Goal: Entertainment & Leisure: Consume media (video, audio)

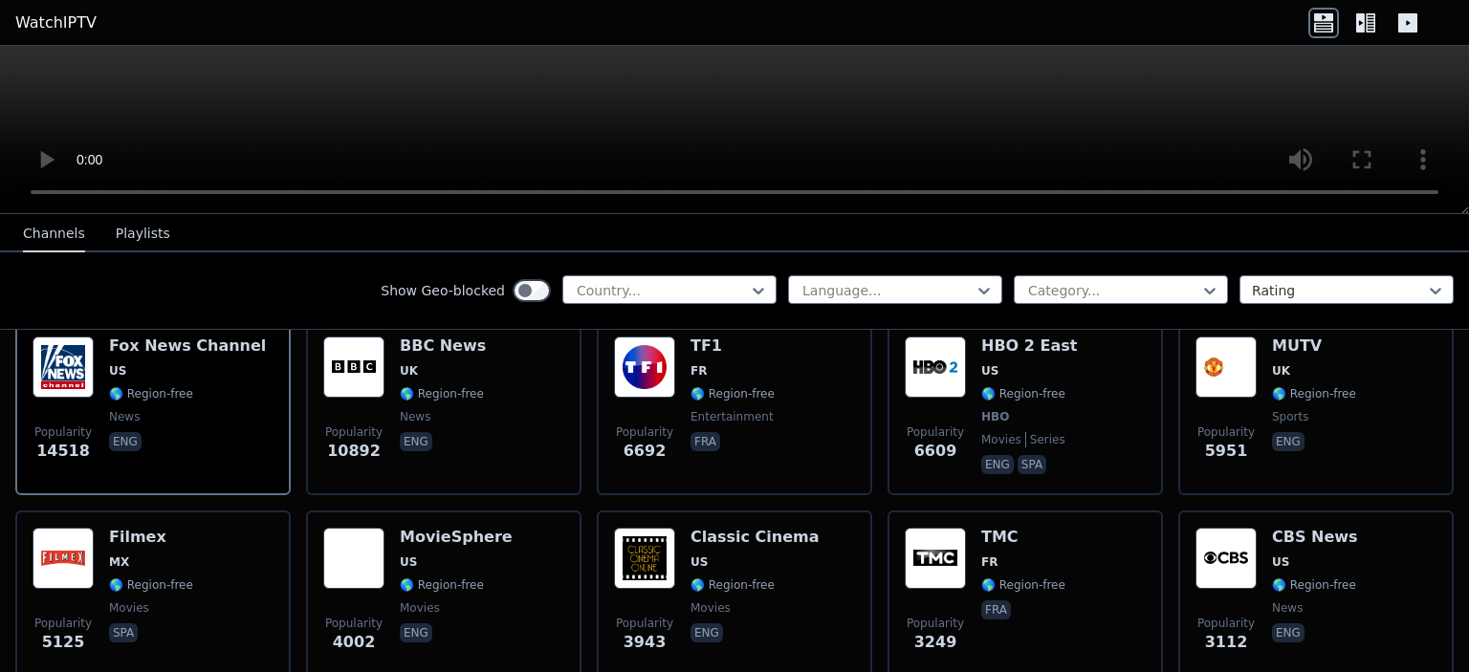
scroll to position [166, 0]
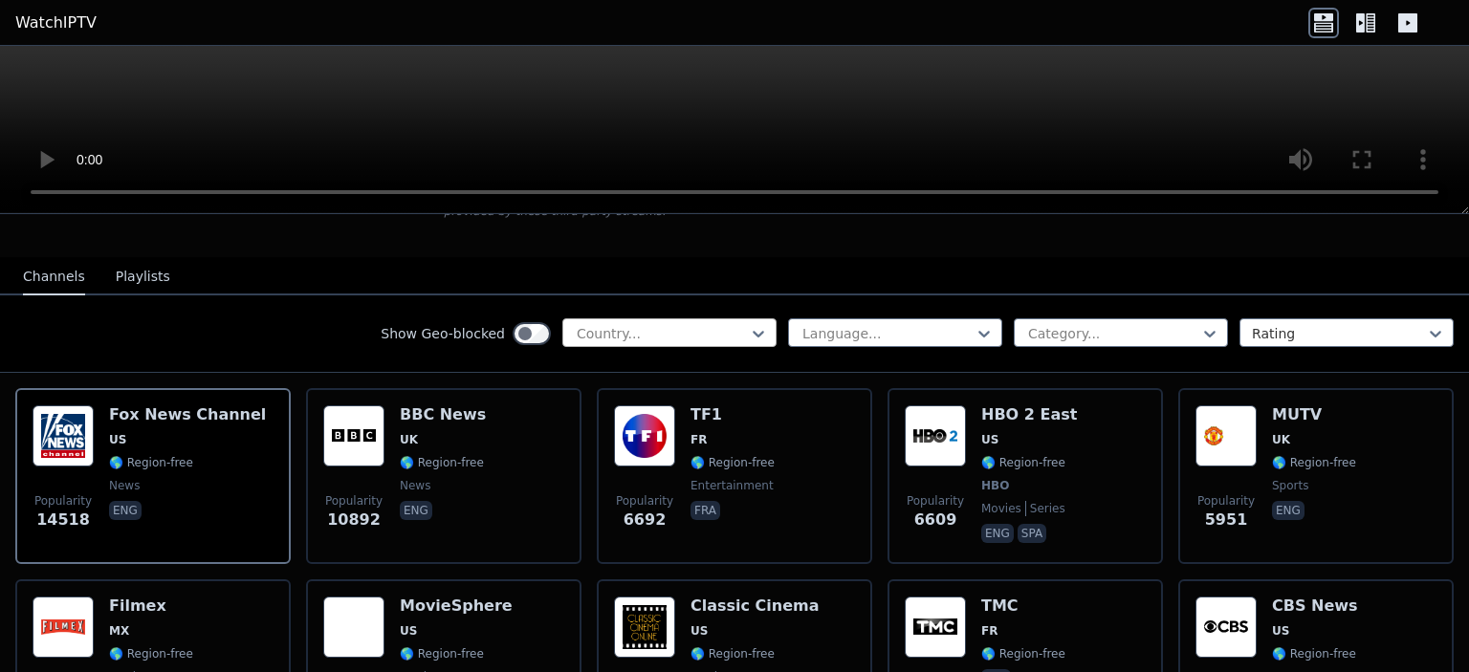
click at [696, 324] on div at bounding box center [662, 333] width 174 height 19
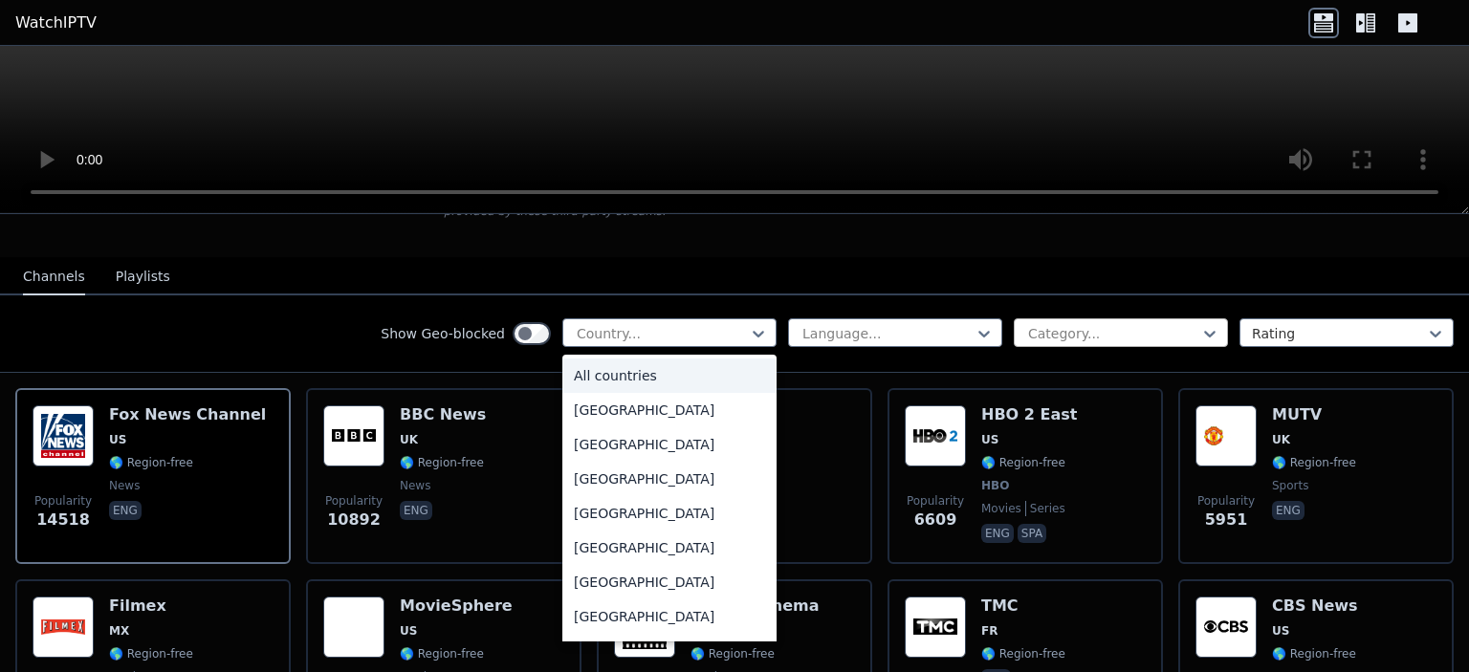
click at [1169, 324] on div at bounding box center [1113, 333] width 174 height 19
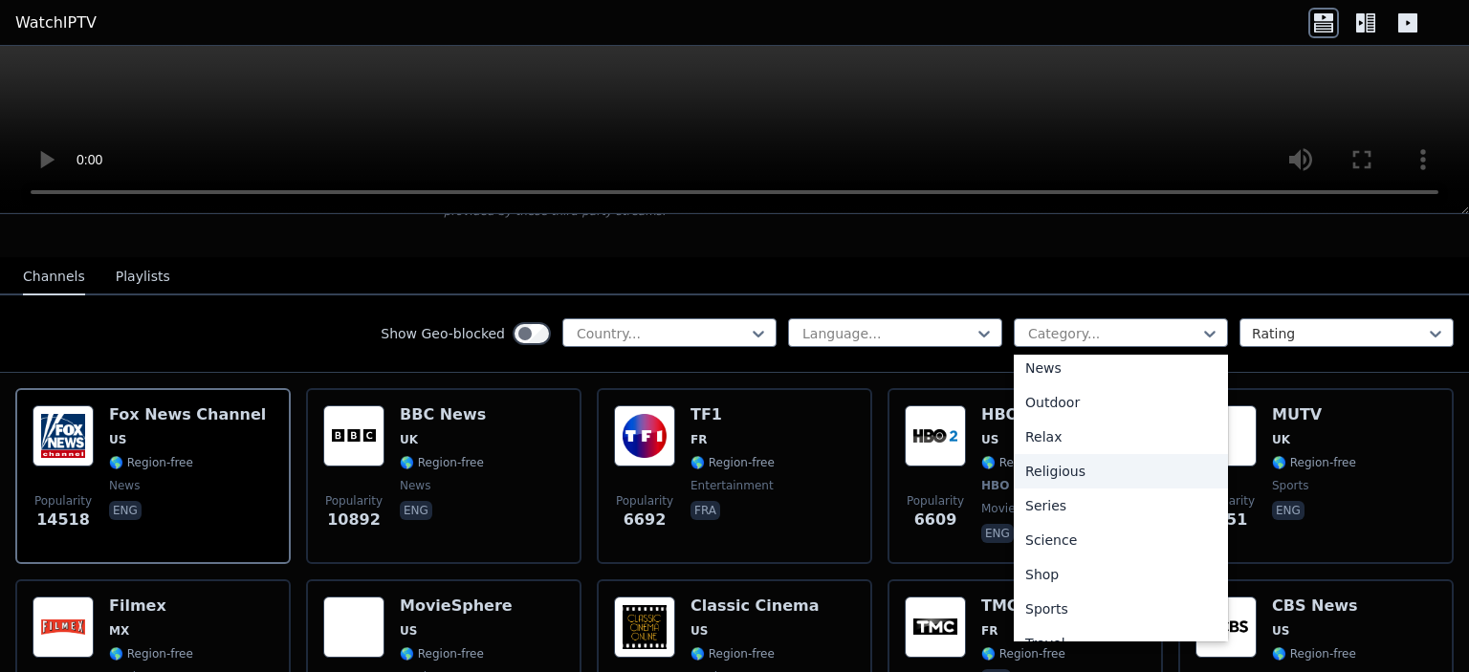
scroll to position [601, 0]
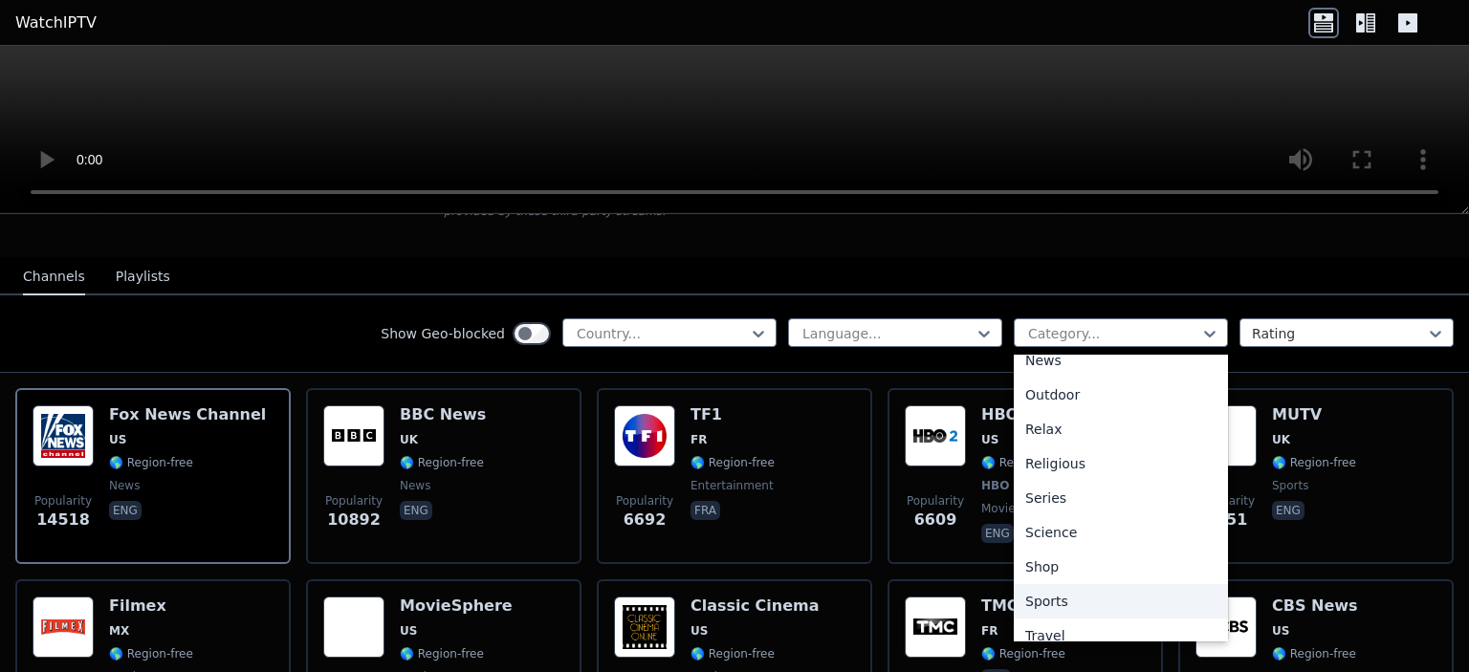
click at [1142, 590] on div "Sports" at bounding box center [1121, 601] width 214 height 34
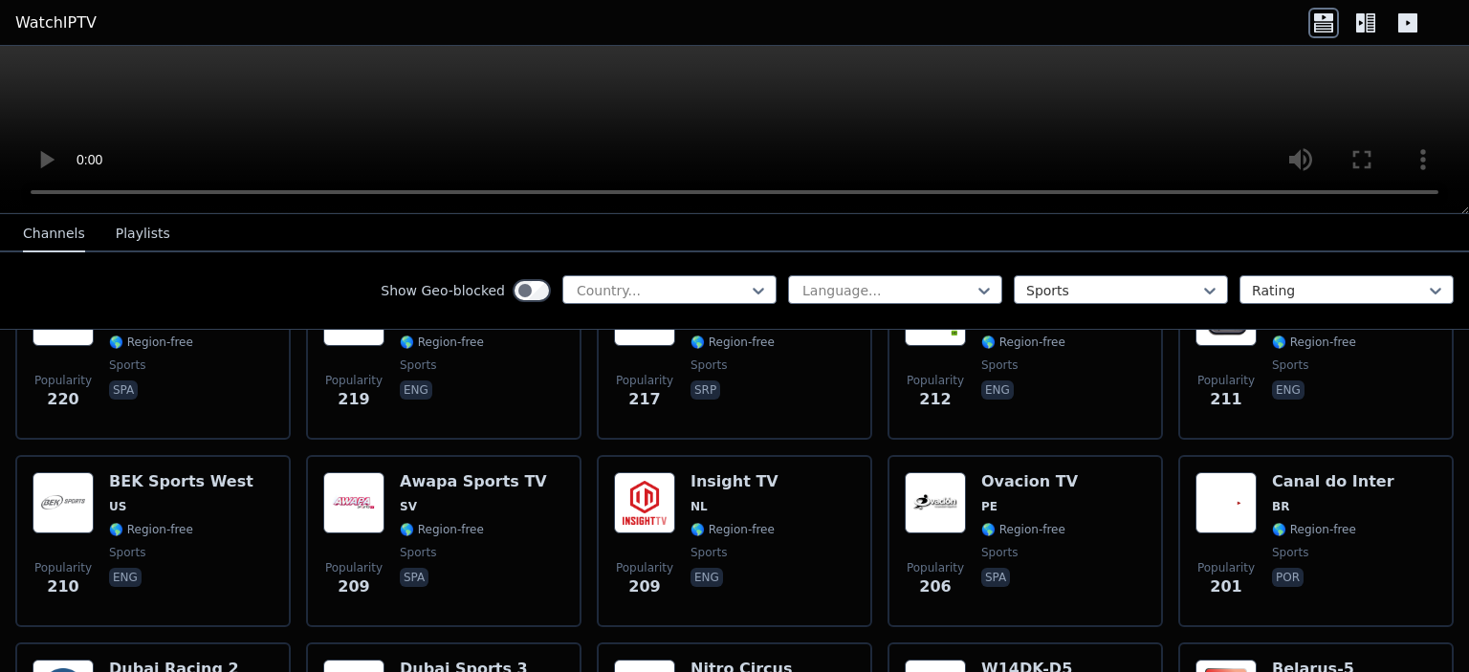
scroll to position [1991, 0]
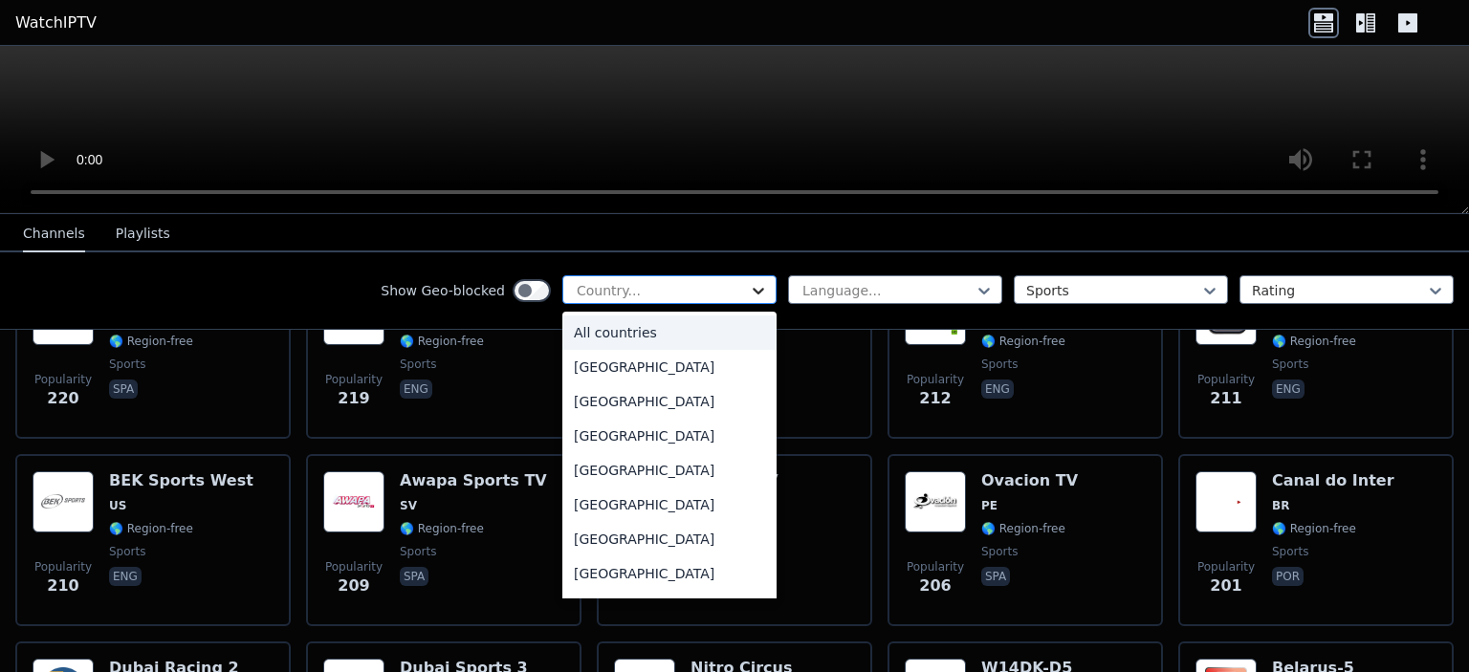
click at [759, 291] on icon at bounding box center [758, 291] width 11 height 7
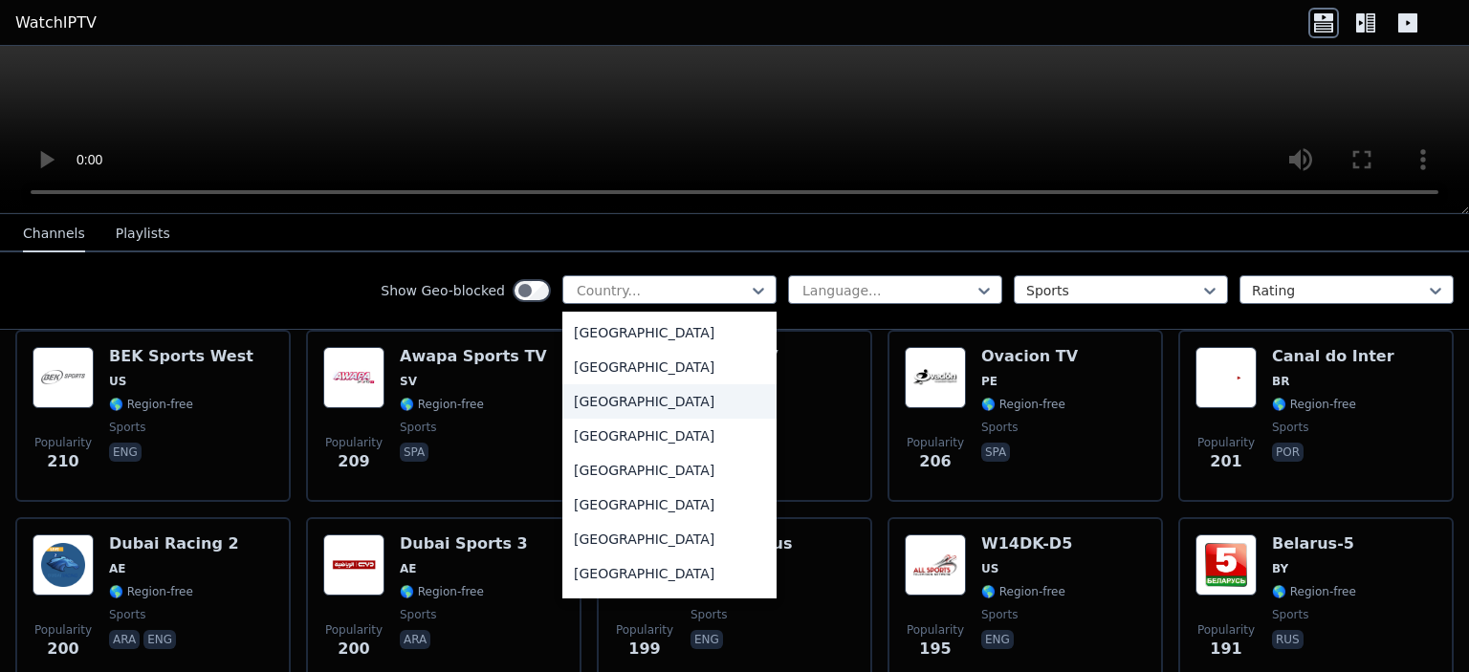
scroll to position [2076, 0]
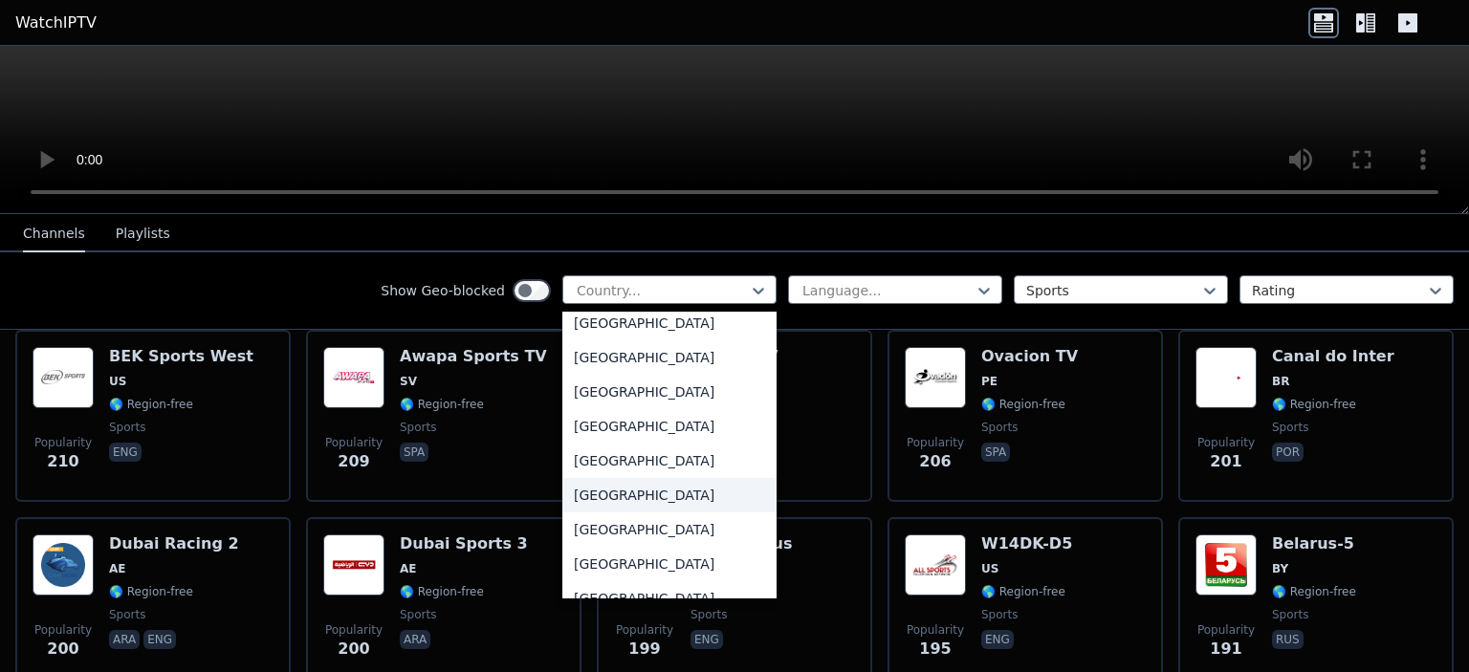
click at [641, 513] on div "[GEOGRAPHIC_DATA]" at bounding box center [669, 495] width 214 height 34
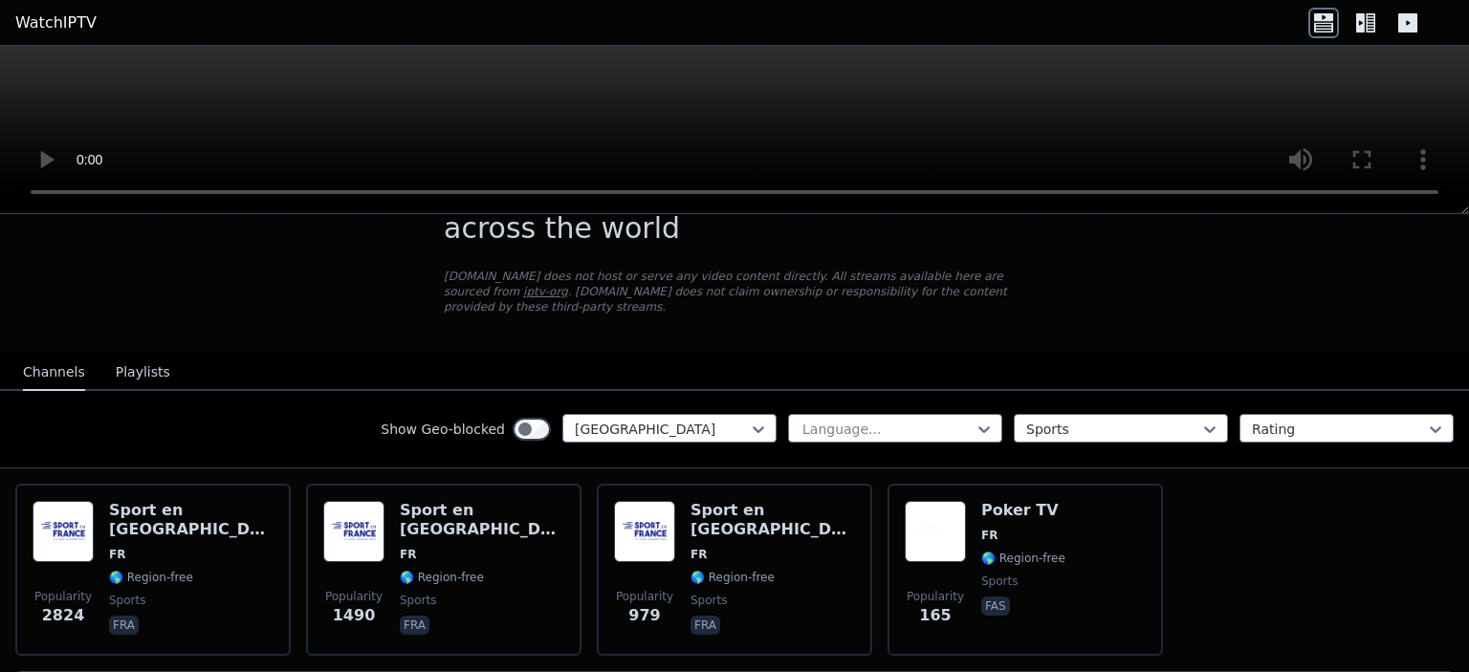
scroll to position [117, 0]
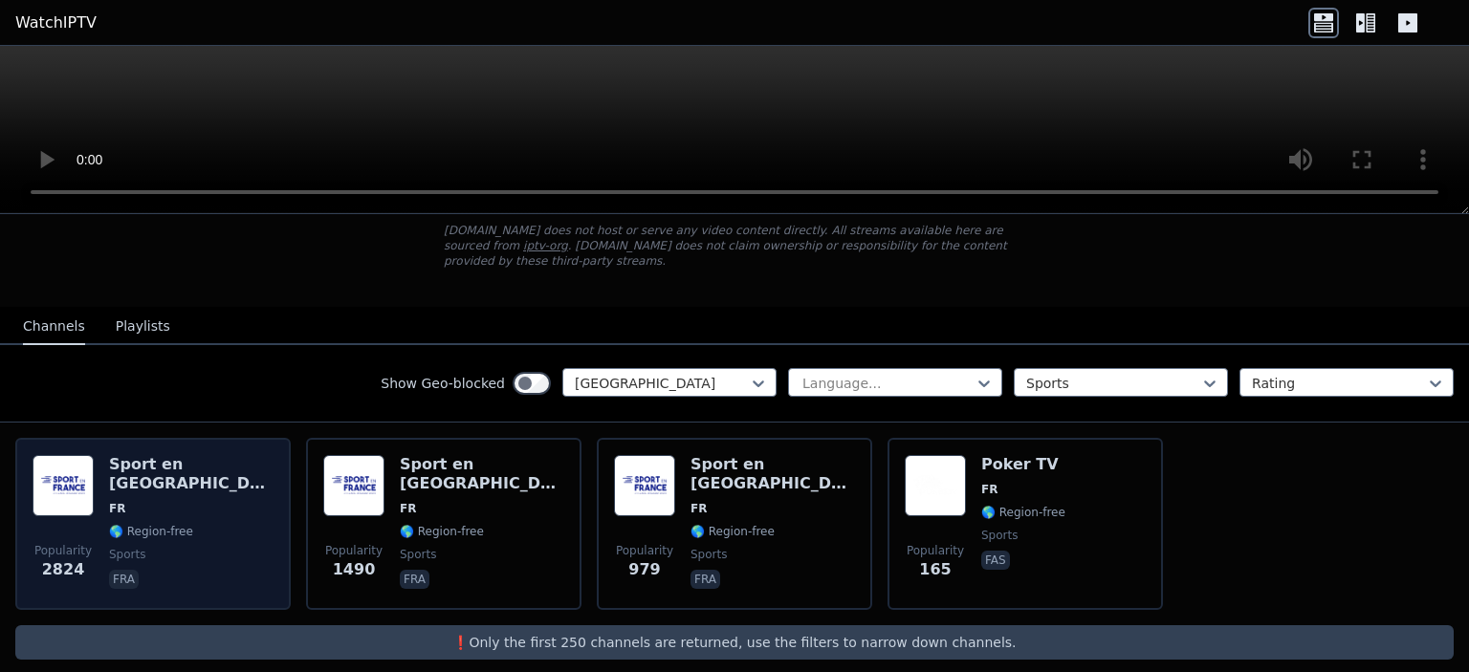
click at [247, 505] on div "Popularity 2824 Sport en [GEOGRAPHIC_DATA] FR 🌎 Region-free sports fra" at bounding box center [153, 524] width 241 height 138
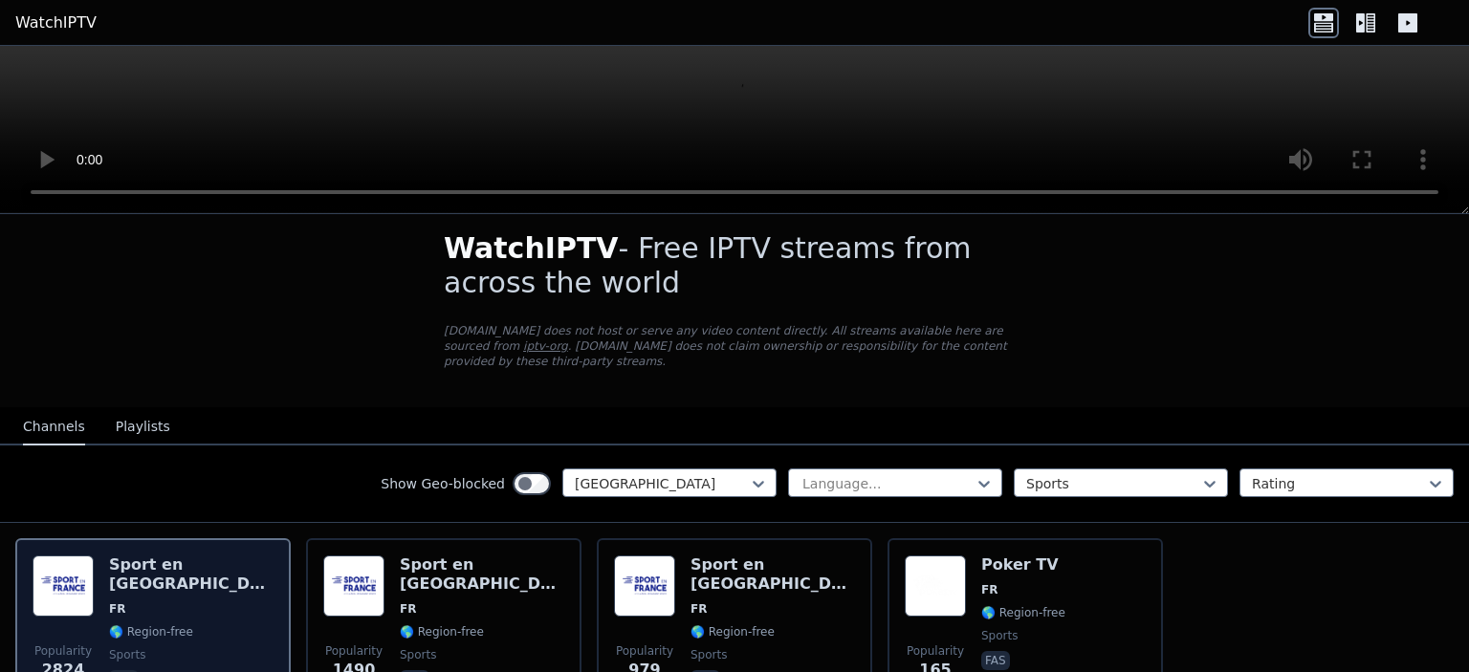
scroll to position [0, 0]
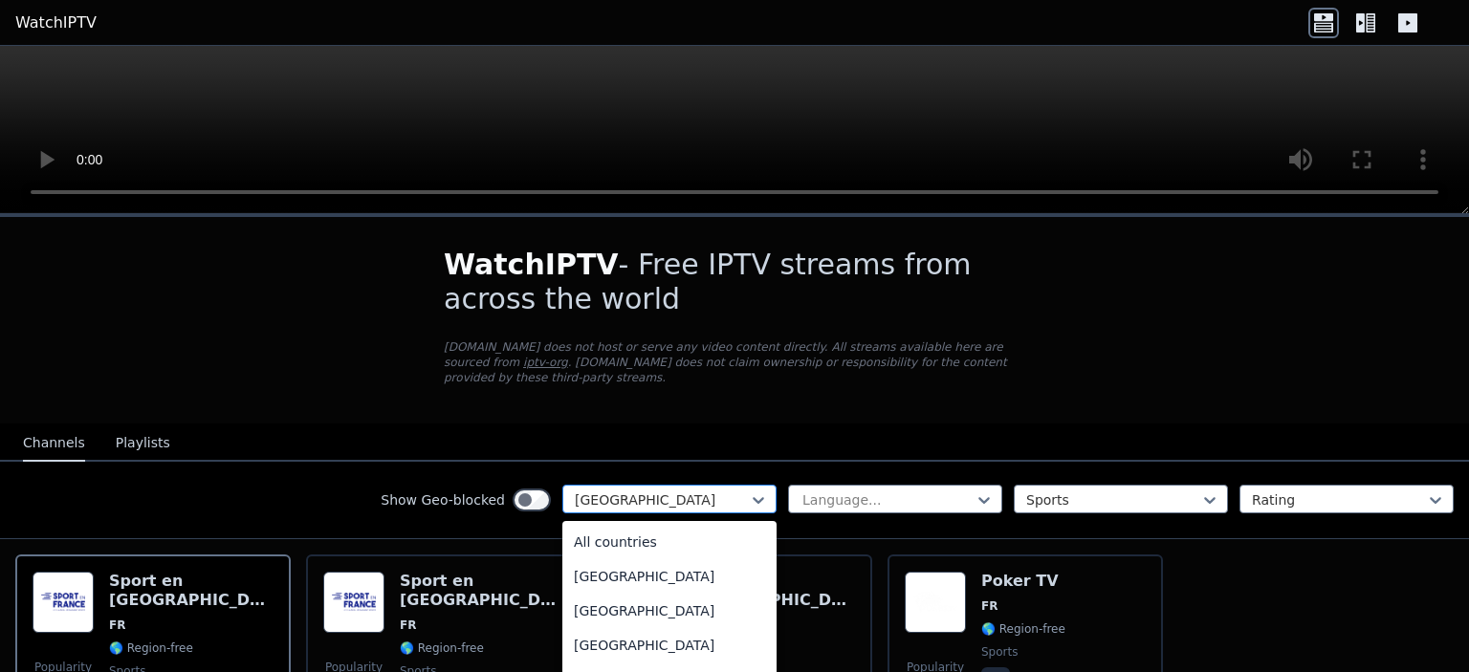
click at [671, 491] on div at bounding box center [662, 500] width 174 height 19
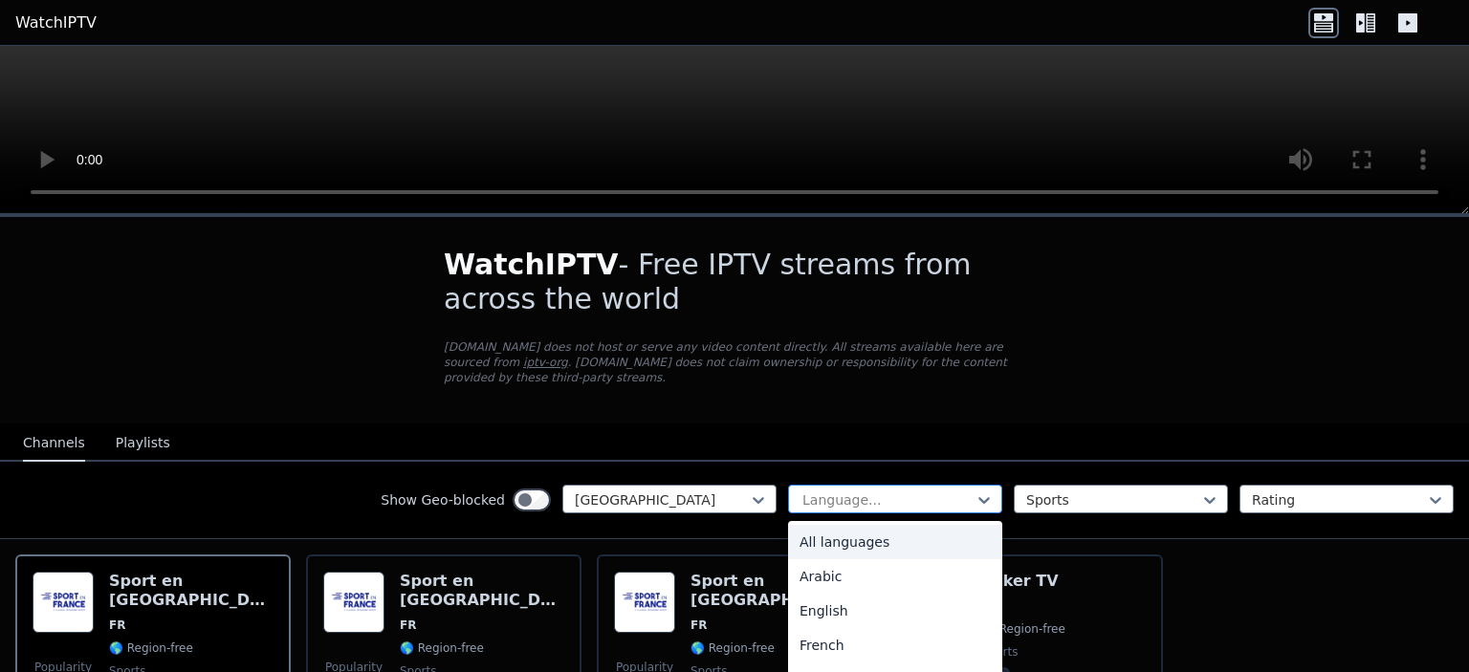
click at [851, 491] on div at bounding box center [888, 500] width 174 height 19
click at [1089, 485] on div "Sports" at bounding box center [1121, 499] width 214 height 29
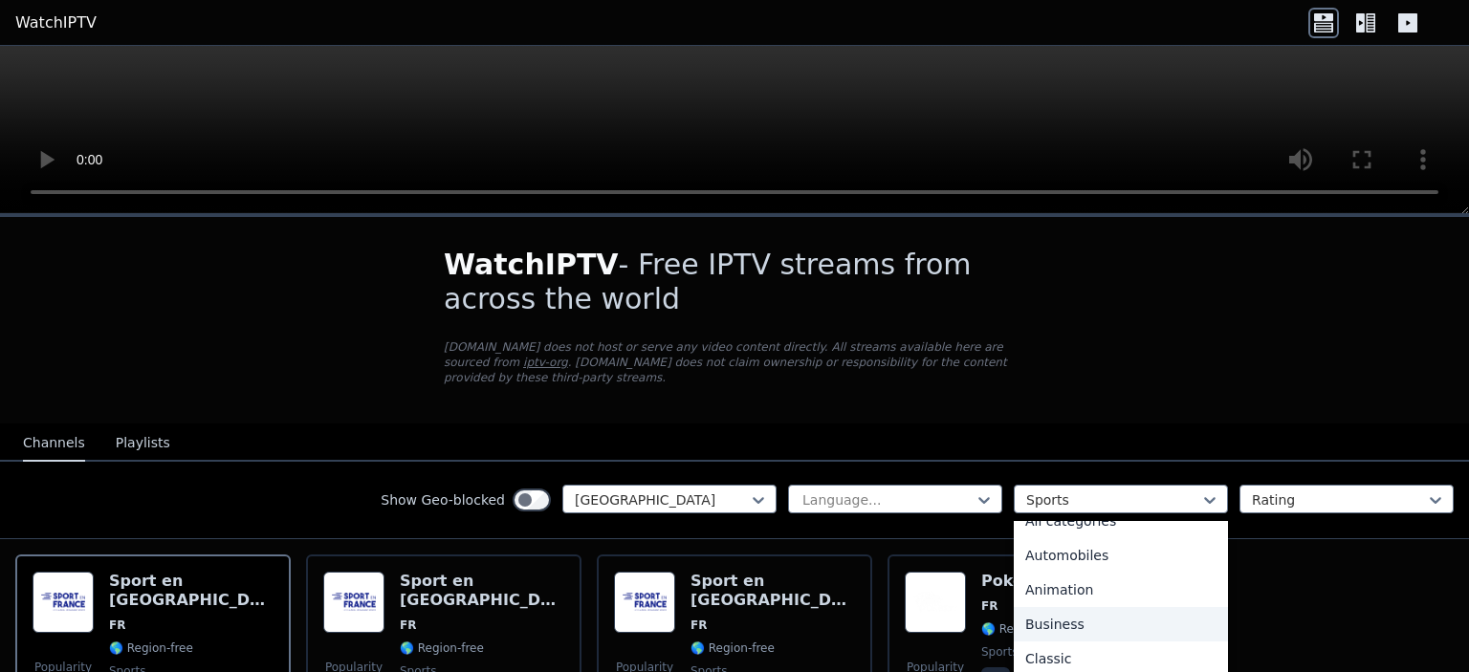
scroll to position [0, 0]
